Goal: Task Accomplishment & Management: Use online tool/utility

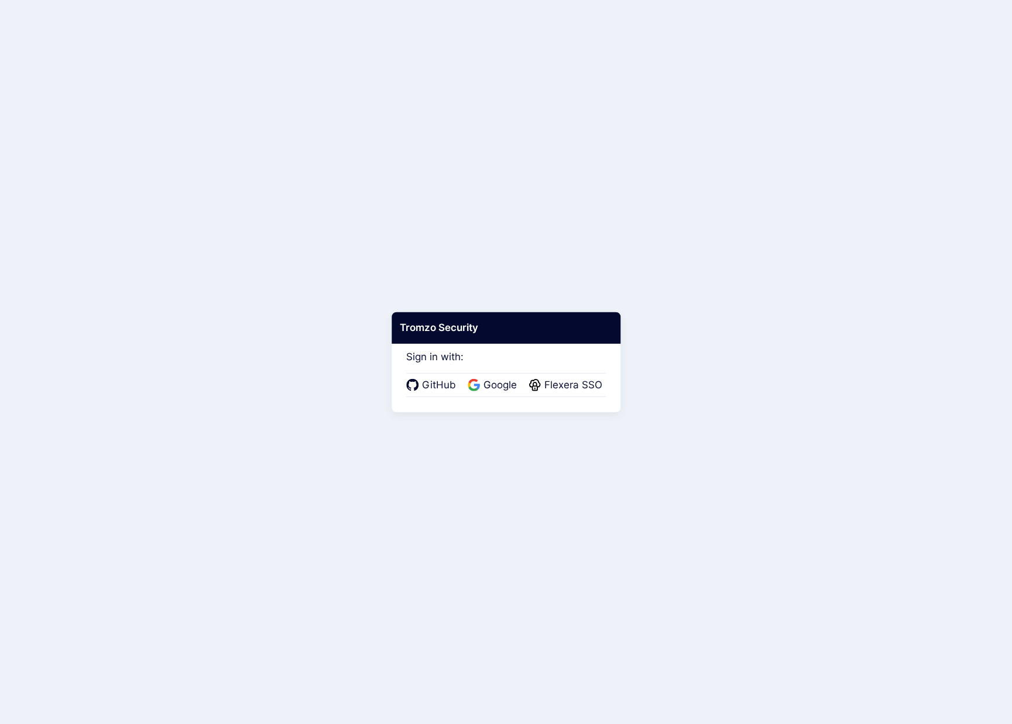
click at [566, 386] on span "Flexera SSO" at bounding box center [573, 385] width 65 height 15
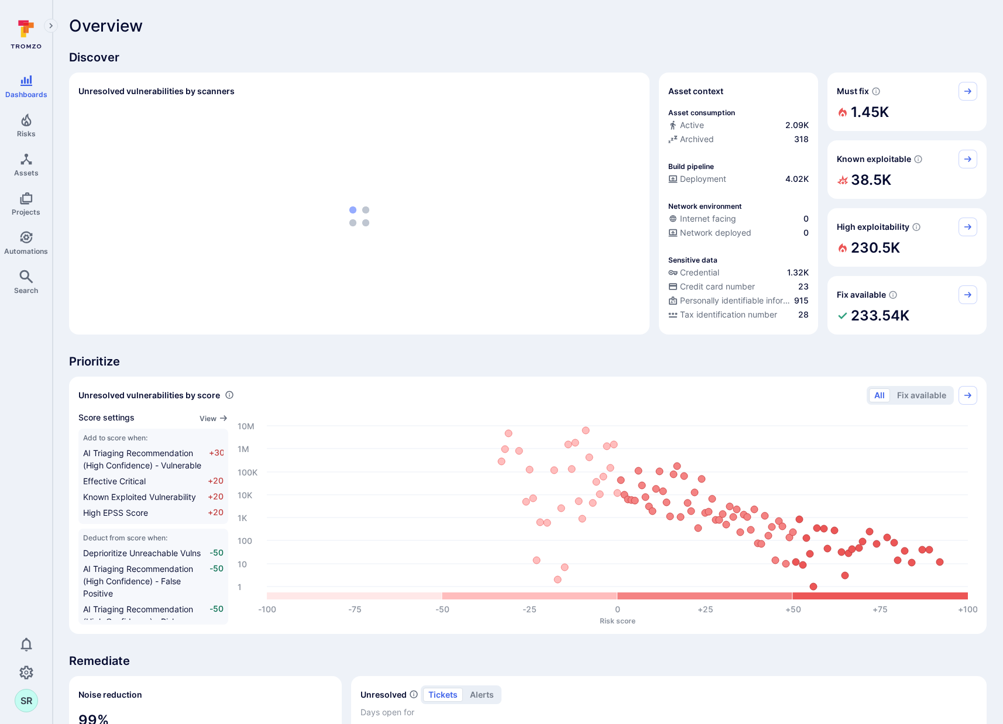
click at [322, 42] on div "Overview Discover Unresolved vulnerabilities by scanners Asset context Asset co…" at bounding box center [527, 605] width 917 height 1179
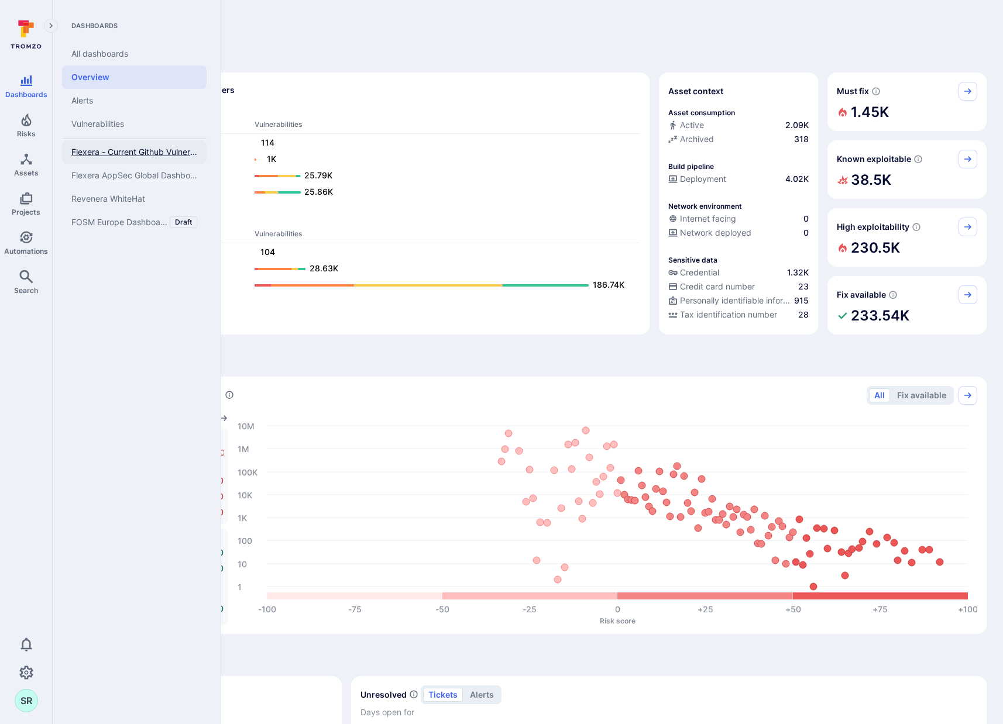
click at [142, 153] on span "Flexera - Current Github Vulnerabilities" at bounding box center [134, 152] width 126 height 11
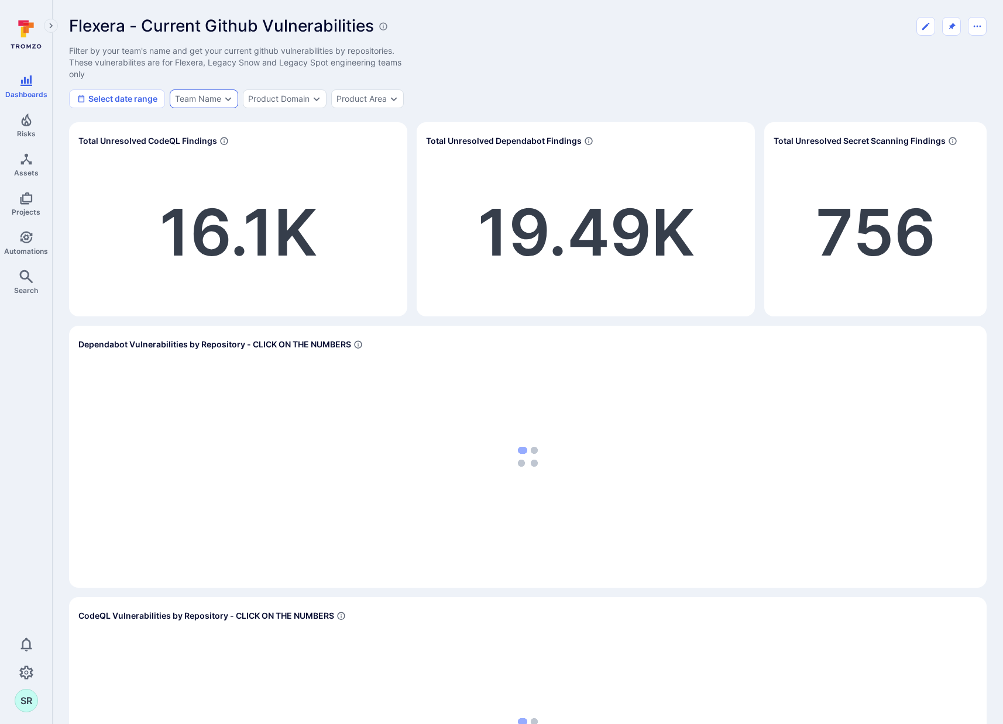
click at [216, 97] on div "Team Name" at bounding box center [198, 98] width 46 height 9
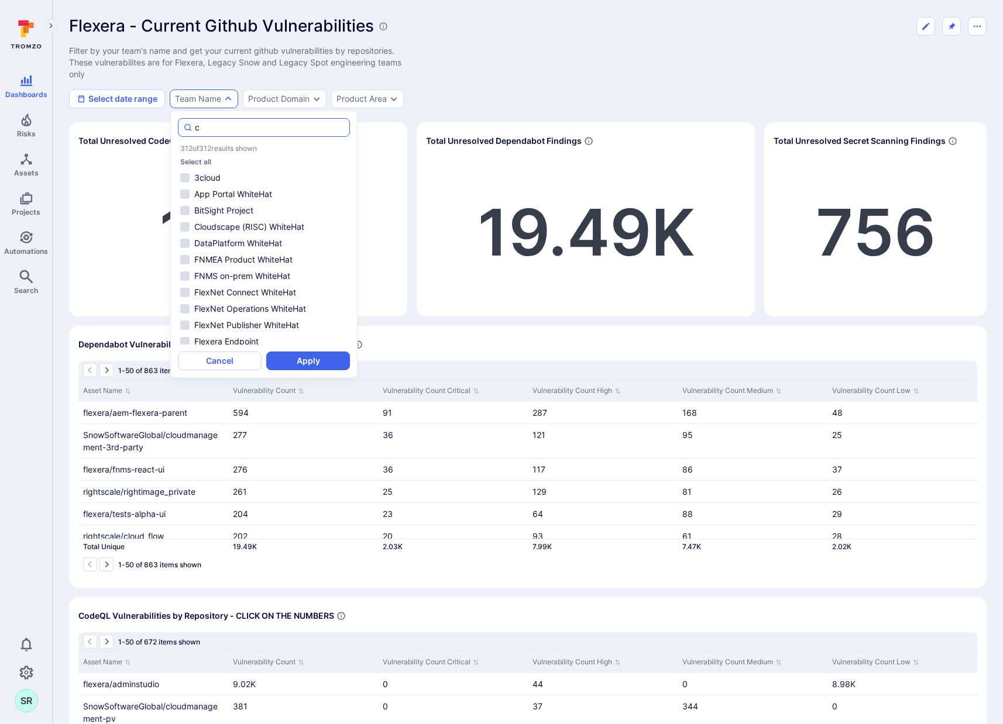
type input "c"
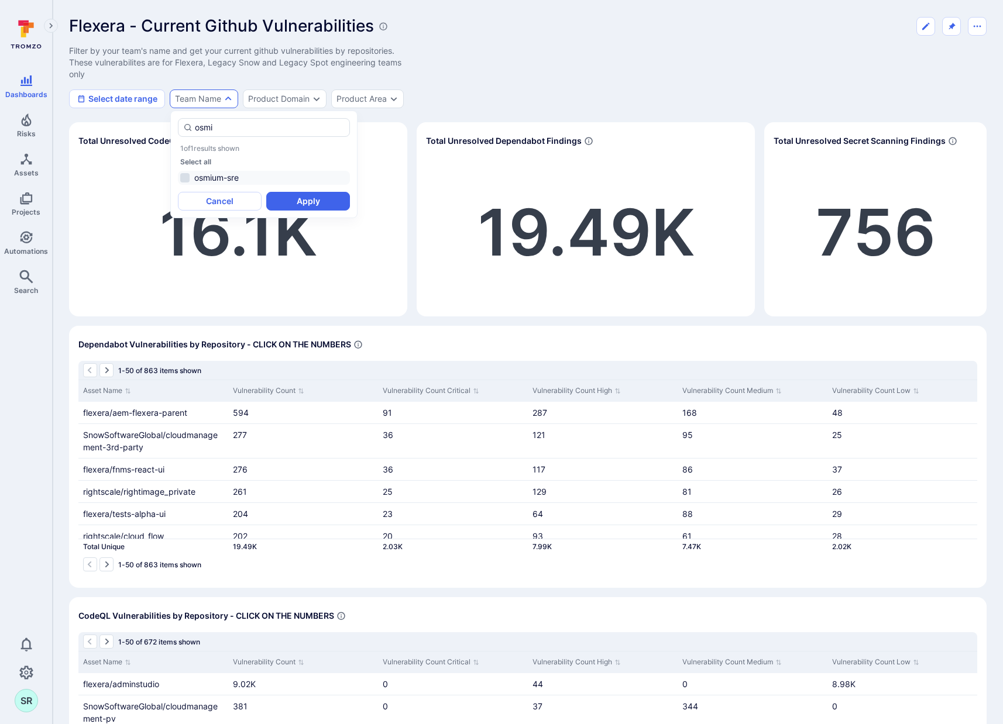
click at [188, 180] on li "osmium-sre" at bounding box center [264, 178] width 172 height 14
type input "osmi"
click at [336, 203] on button "Apply" at bounding box center [308, 201] width 84 height 19
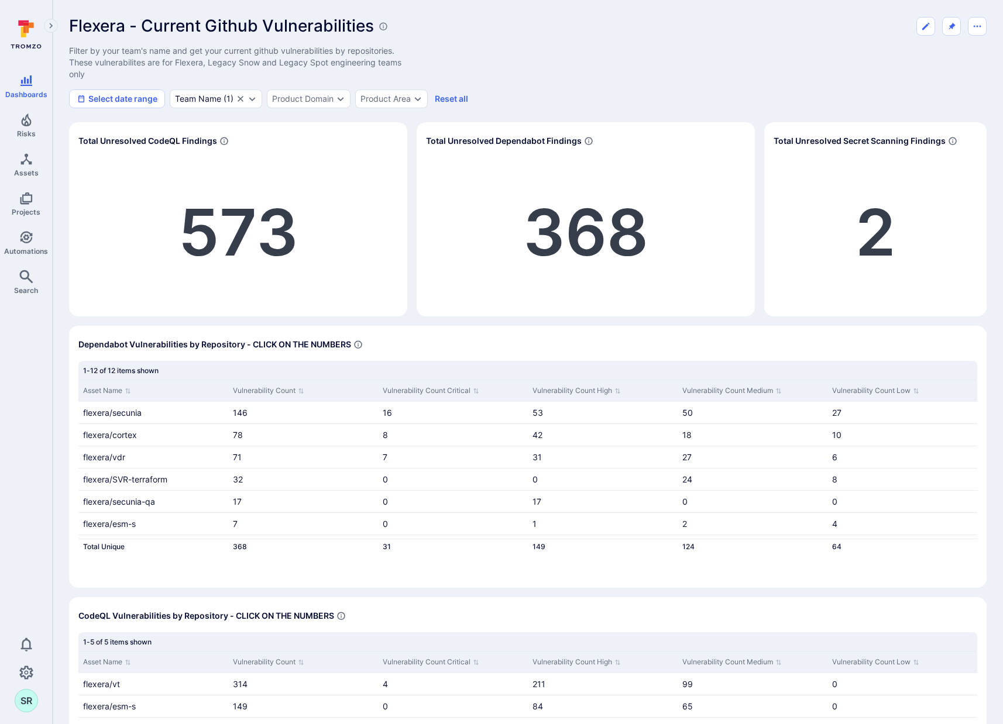
click at [588, 66] on div "Flexera - Current Github Vulnerabilities Filter by your team's name and get you…" at bounding box center [527, 62] width 917 height 92
drag, startPoint x: 809, startPoint y: 56, endPoint x: 824, endPoint y: 2, distance: 55.9
click at [810, 55] on div "Flexera - Current Github Vulnerabilities Filter by your team's name and get you…" at bounding box center [527, 62] width 917 height 92
click at [242, 101] on icon "Clear selection" at bounding box center [240, 98] width 9 height 9
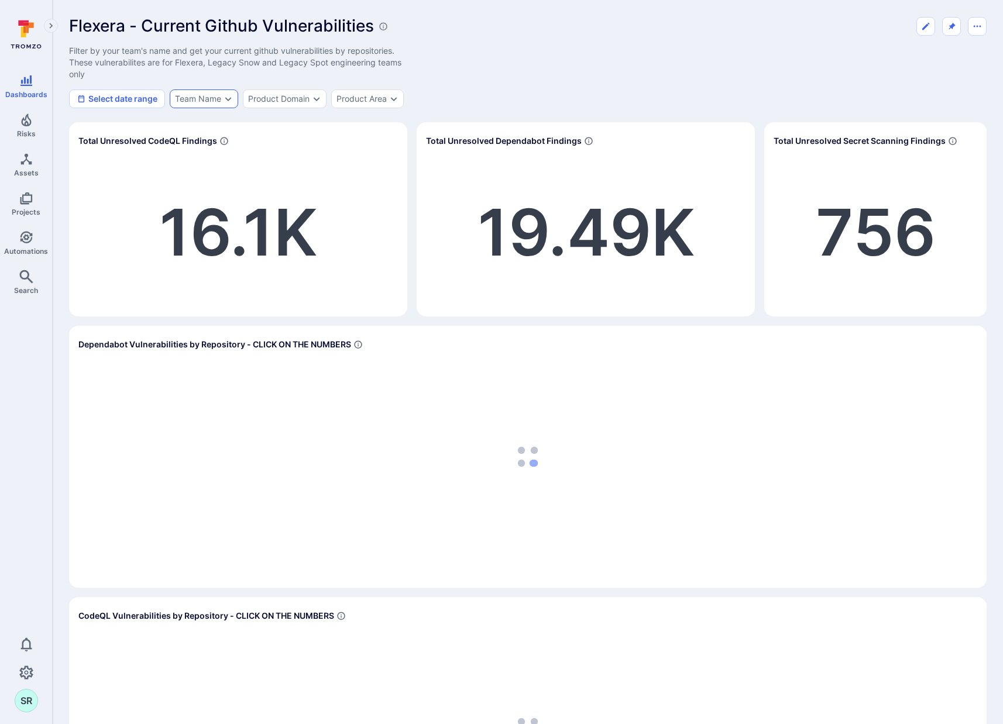
click at [866, 56] on div "Flexera - Current Github Vulnerabilities Filter by your team's name and get you…" at bounding box center [527, 62] width 917 height 92
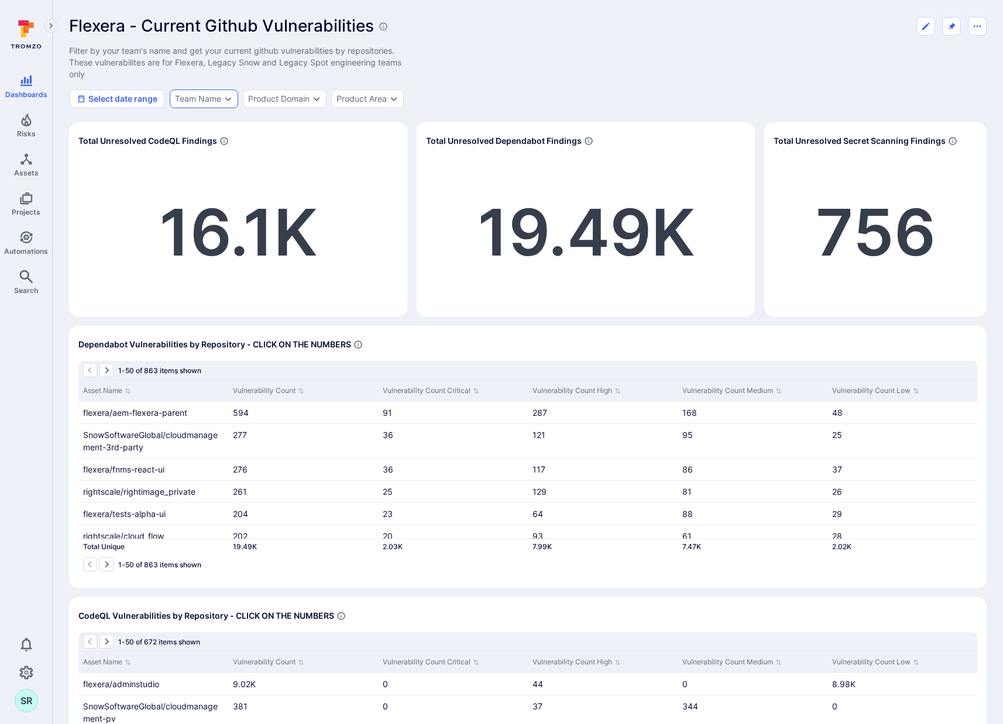
click at [653, 66] on div "Flexera - Current Github Vulnerabilities Filter by your team's name and get you…" at bounding box center [527, 62] width 917 height 92
click at [216, 93] on div "Team Name" at bounding box center [204, 99] width 68 height 19
drag, startPoint x: 181, startPoint y: 180, endPoint x: 192, endPoint y: 180, distance: 11.7
click at [181, 180] on li "osmium-sre" at bounding box center [264, 178] width 172 height 14
click at [339, 199] on button "Apply" at bounding box center [308, 201] width 84 height 19
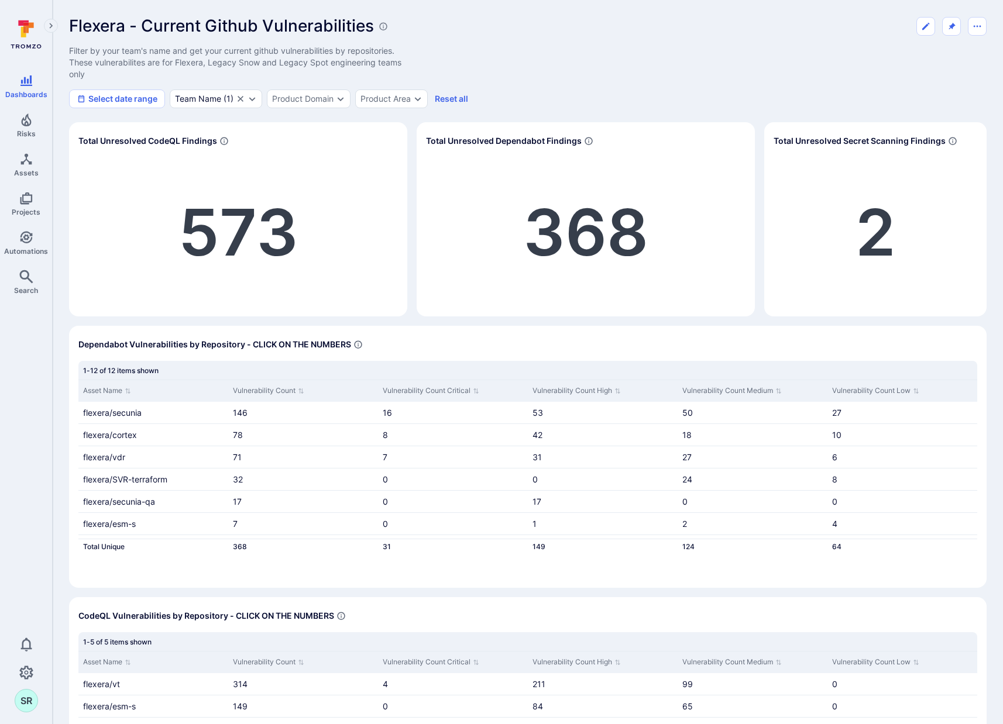
click at [727, 79] on div "Flexera - Current Github Vulnerabilities Filter by your team's name and get you…" at bounding box center [527, 62] width 917 height 92
click at [626, 56] on div "Flexera - Current Github Vulnerabilities Filter by your team's name and get you…" at bounding box center [527, 62] width 917 height 92
click at [598, 58] on div "Flexera - Current Github Vulnerabilities Filter by your team's name and get you…" at bounding box center [527, 62] width 917 height 92
click at [644, 77] on div "Flexera - Current Github Vulnerabilities Filter by your team's name and get you…" at bounding box center [527, 62] width 917 height 92
click at [239, 99] on icon "Clear selection" at bounding box center [240, 98] width 9 height 9
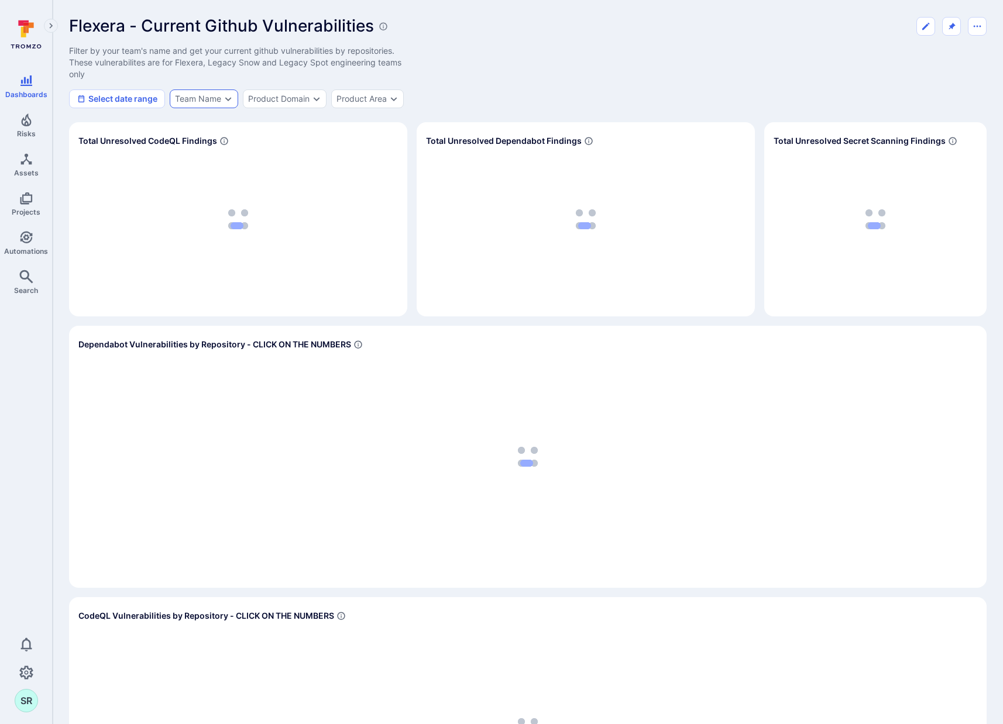
click at [708, 75] on div "Flexera - Current Github Vulnerabilities Filter by your team's name and get you…" at bounding box center [527, 62] width 917 height 92
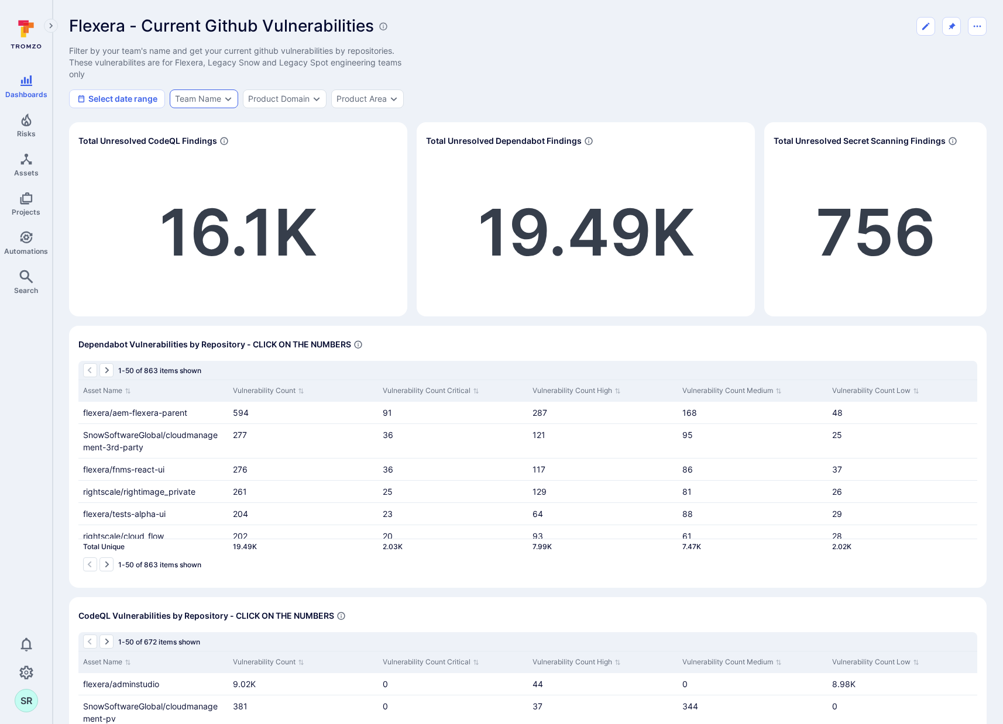
click at [659, 43] on div "Flexera - Current Github Vulnerabilities Filter by your team's name and get you…" at bounding box center [527, 62] width 917 height 92
click at [654, 57] on div "Flexera - Current Github Vulnerabilities Filter by your team's name and get you…" at bounding box center [527, 62] width 917 height 92
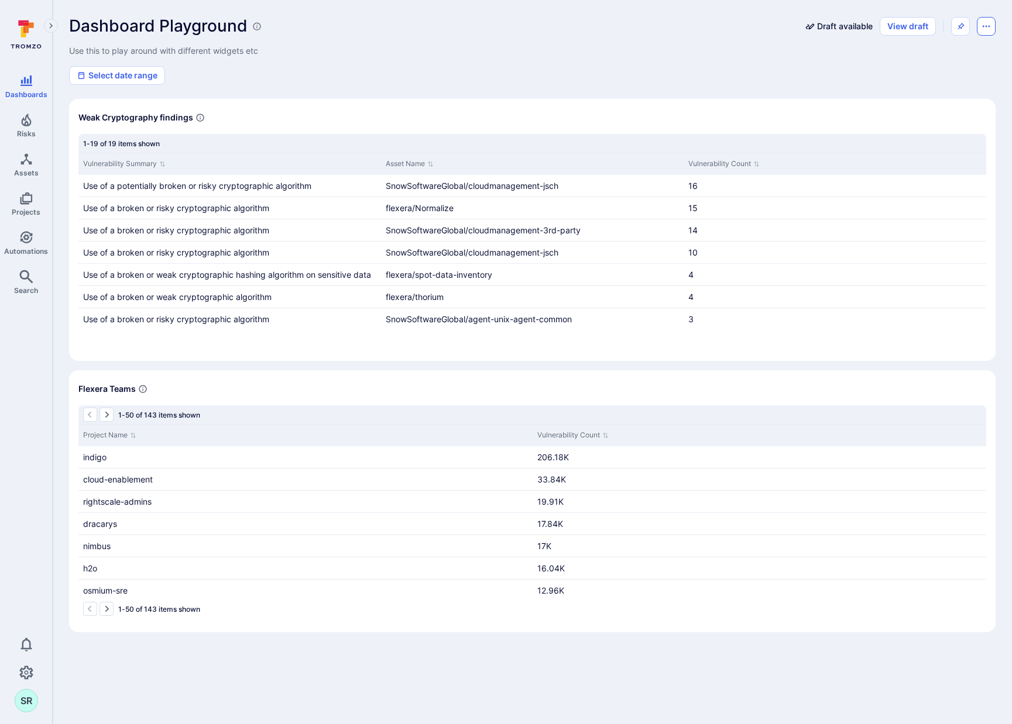
click at [985, 27] on icon "Dashboard menu" at bounding box center [985, 26] width 9 height 9
click at [697, 54] on div at bounding box center [506, 362] width 1012 height 724
click at [907, 24] on button "View draft" at bounding box center [907, 26] width 56 height 19
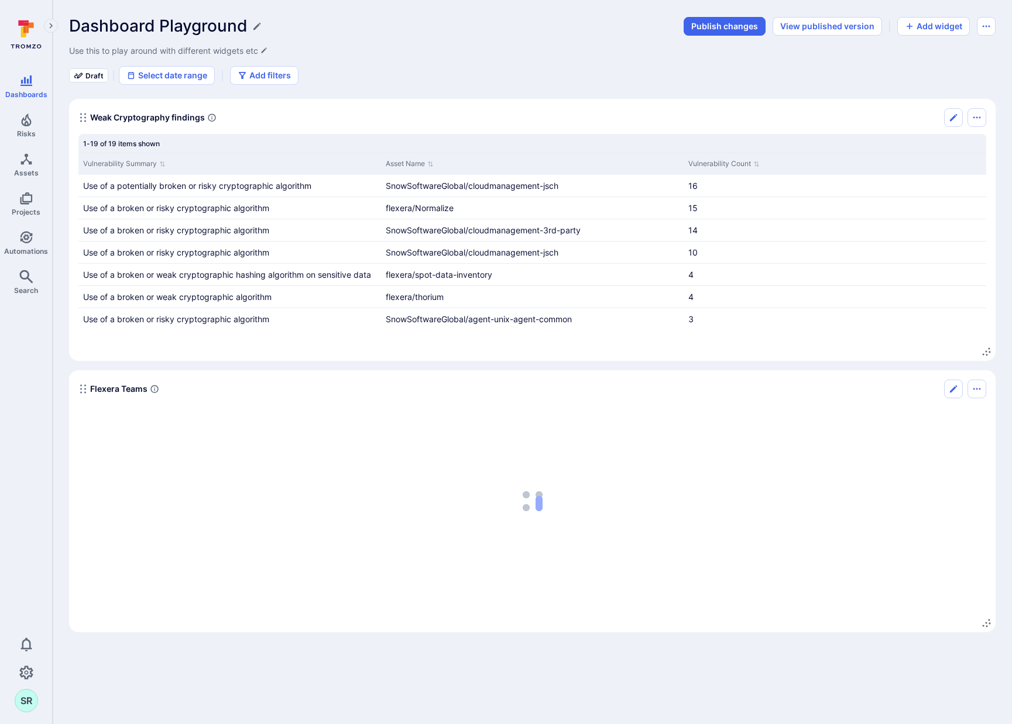
click at [427, 62] on div "Dashboard Playground Publish changes View published version Add widget Use this…" at bounding box center [532, 50] width 926 height 68
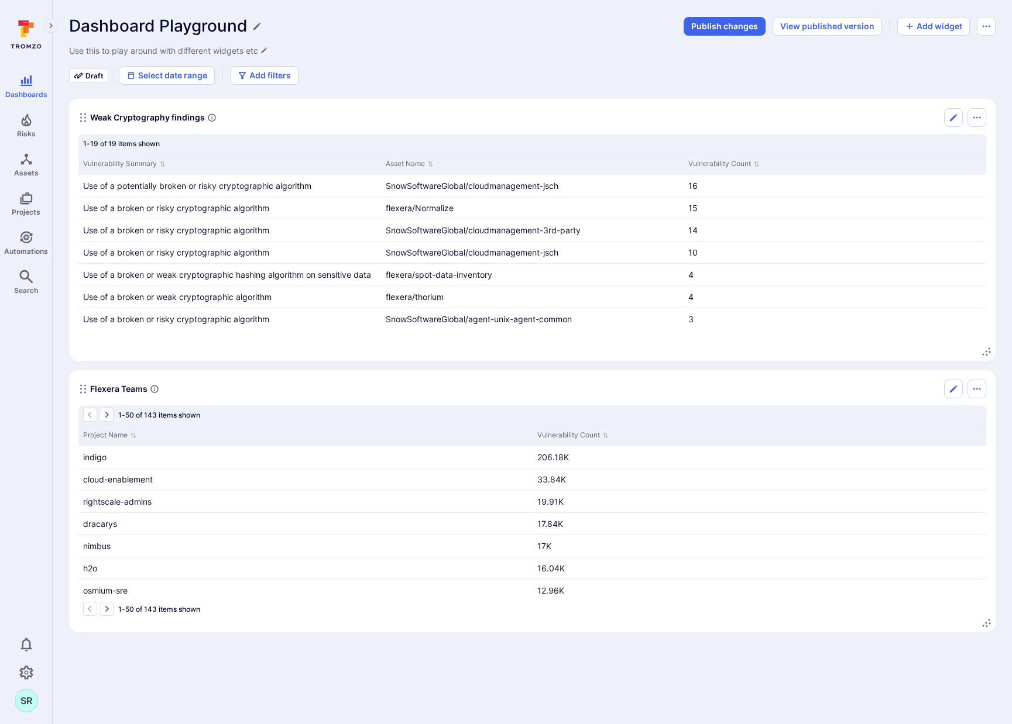
click at [879, 87] on div "Dashboard Playground Publish changes View published version Add widget Use this…" at bounding box center [532, 324] width 926 height 616
click at [952, 119] on icon "Edit" at bounding box center [952, 117] width 9 height 9
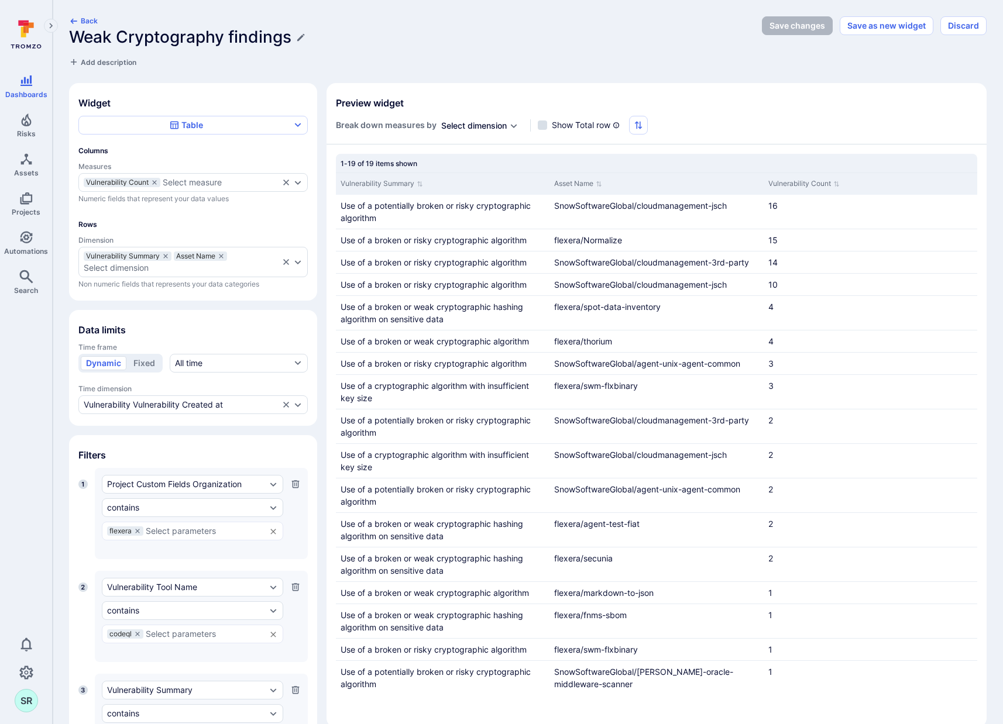
click at [707, 61] on div "Back Weak Cryptography findings Add description" at bounding box center [412, 41] width 686 height 51
click at [972, 24] on button "Discard" at bounding box center [963, 25] width 46 height 19
